Goal: Task Accomplishment & Management: Manage account settings

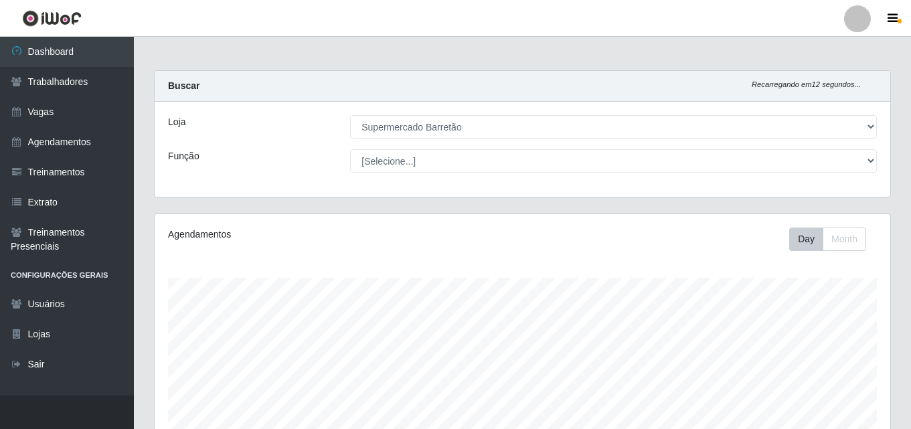
select select "536"
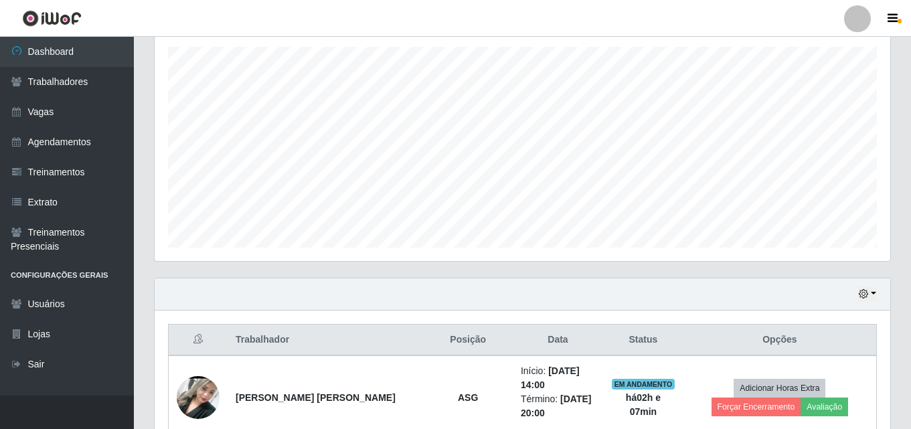
scroll to position [155, 0]
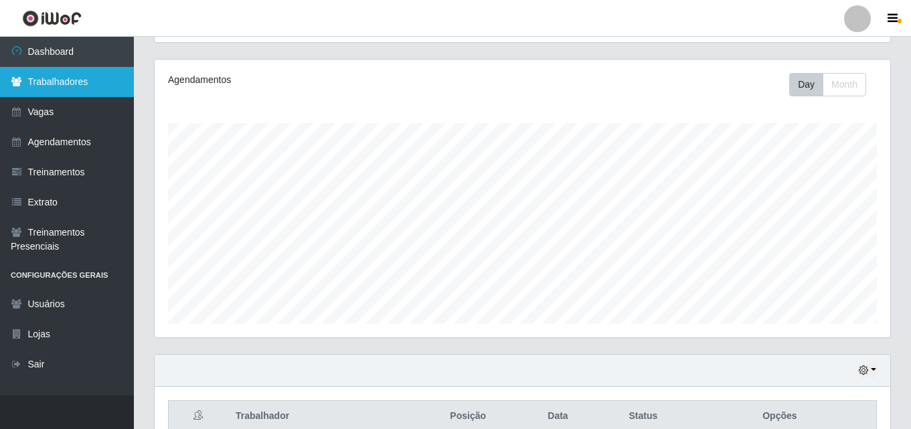
click at [94, 84] on link "Trabalhadores" at bounding box center [67, 82] width 134 height 30
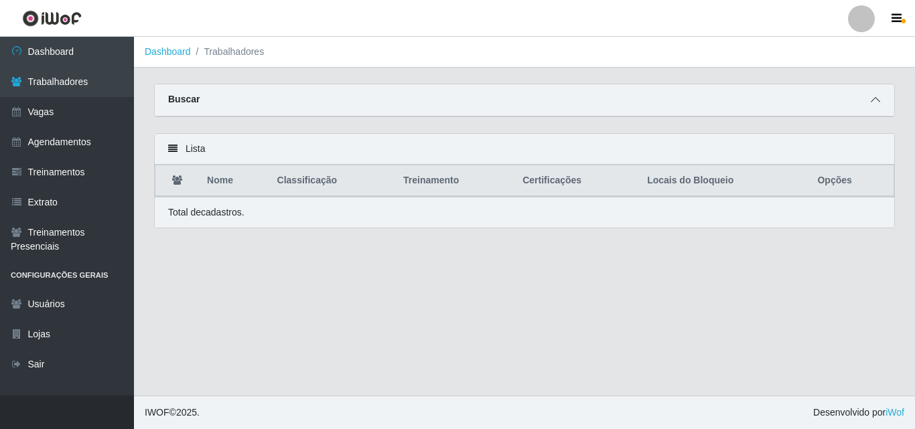
click at [874, 103] on icon at bounding box center [874, 99] width 9 height 9
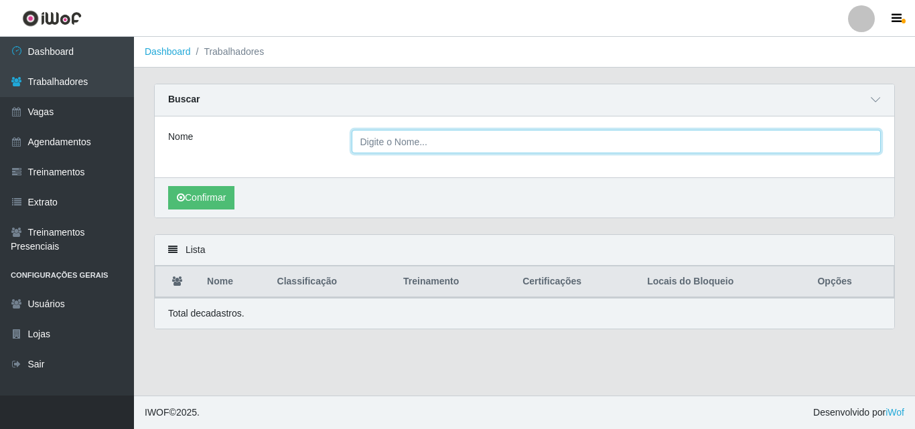
click at [543, 142] on input "Nome" at bounding box center [617, 141] width 530 height 23
type input "e"
type input "[PERSON_NAME]"
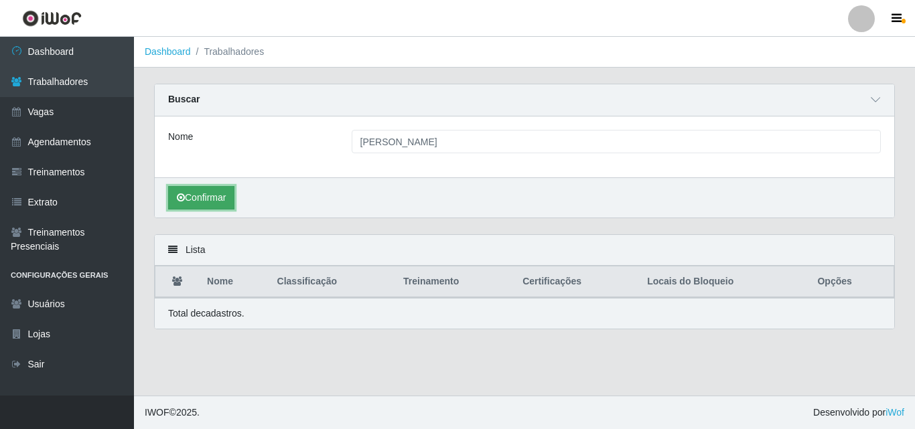
click at [190, 208] on button "Confirmar" at bounding box center [201, 197] width 66 height 23
click at [195, 198] on button "Confirmar" at bounding box center [201, 197] width 66 height 23
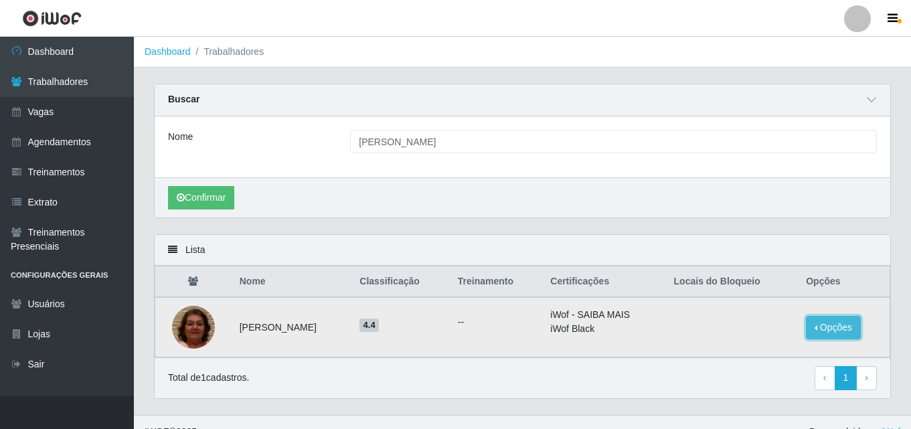
click at [838, 325] on button "Opções" at bounding box center [833, 327] width 55 height 23
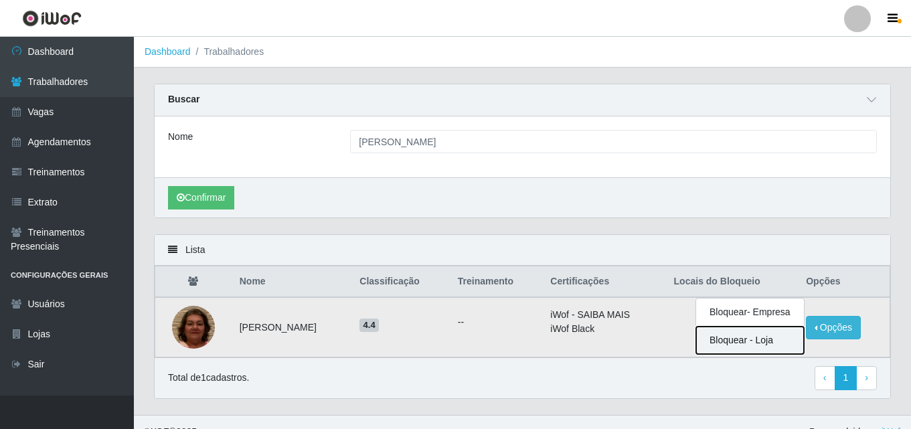
click at [751, 337] on button "Bloquear - Loja" at bounding box center [750, 340] width 108 height 27
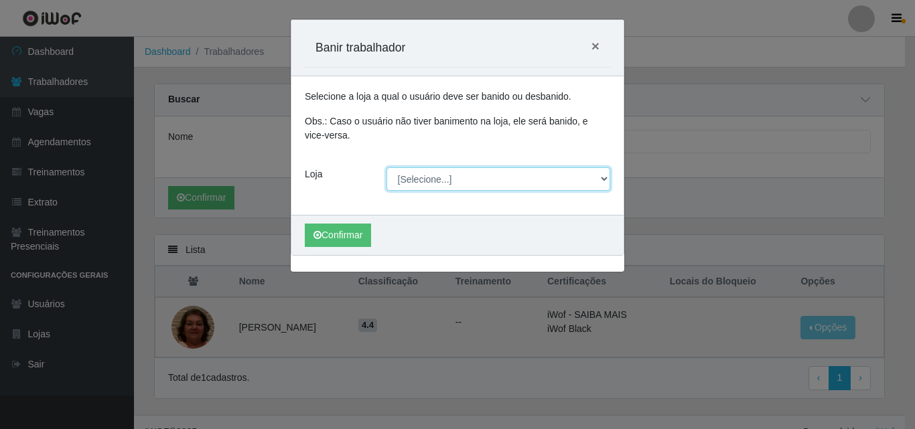
drag, startPoint x: 605, startPoint y: 175, endPoint x: 593, endPoint y: 177, distance: 11.6
click at [605, 175] on select "[Selecione...] Supermercado Barretão" at bounding box center [498, 178] width 224 height 23
select select "536"
click at [386, 167] on select "[Selecione...] Supermercado Barretão" at bounding box center [498, 178] width 224 height 23
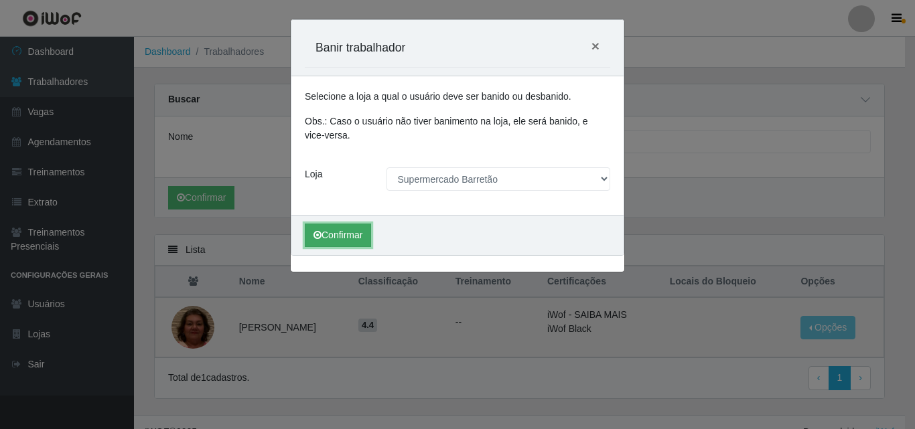
click at [337, 238] on button "Confirmar" at bounding box center [338, 235] width 66 height 23
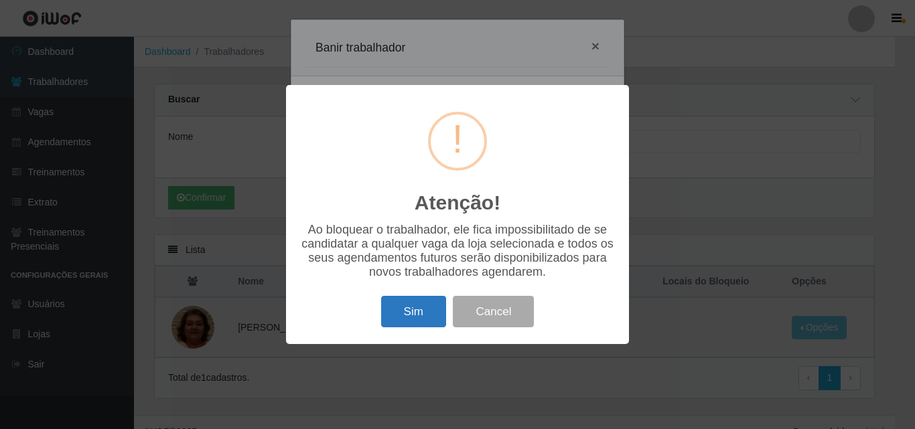
click at [421, 314] on button "Sim" at bounding box center [413, 311] width 65 height 31
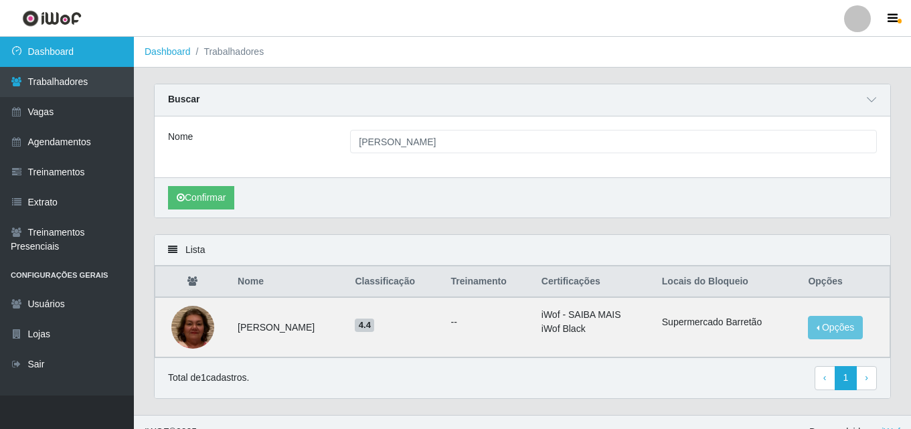
click at [88, 52] on link "Dashboard" at bounding box center [67, 52] width 134 height 30
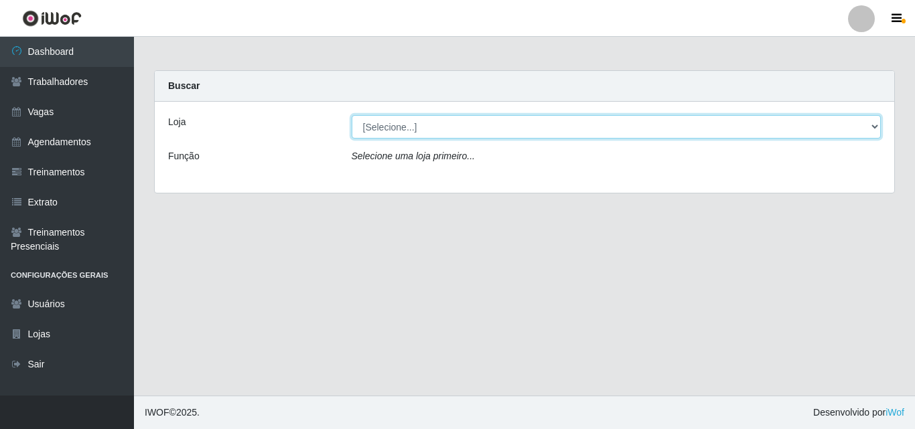
click at [872, 126] on select "[Selecione...] Supermercado Barretão" at bounding box center [617, 126] width 530 height 23
select select "536"
click at [352, 115] on select "[Selecione...] Supermercado Barretão" at bounding box center [617, 126] width 530 height 23
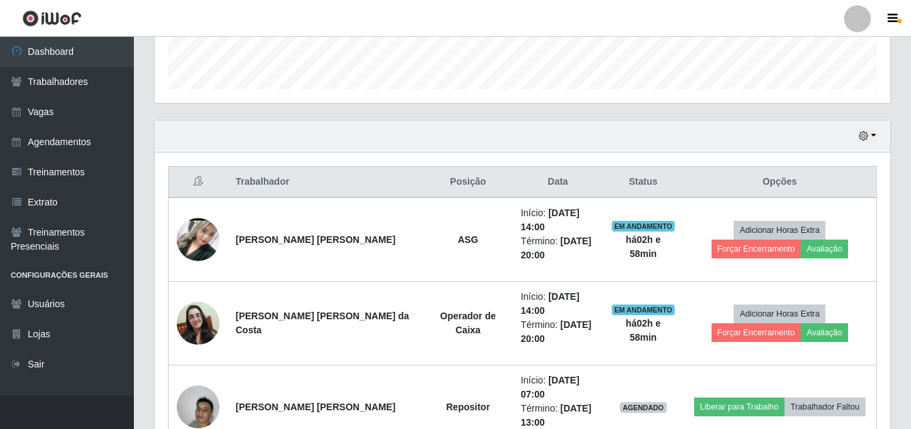
scroll to position [402, 0]
